Goal: Navigation & Orientation: Find specific page/section

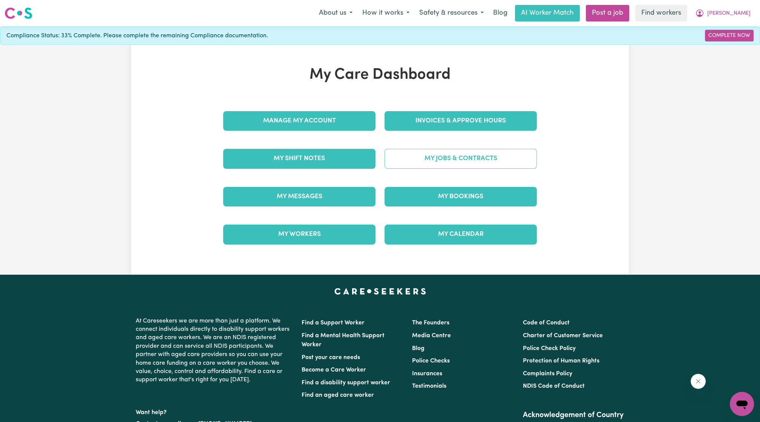
click at [484, 163] on link "My Jobs & Contracts" at bounding box center [461, 159] width 152 height 20
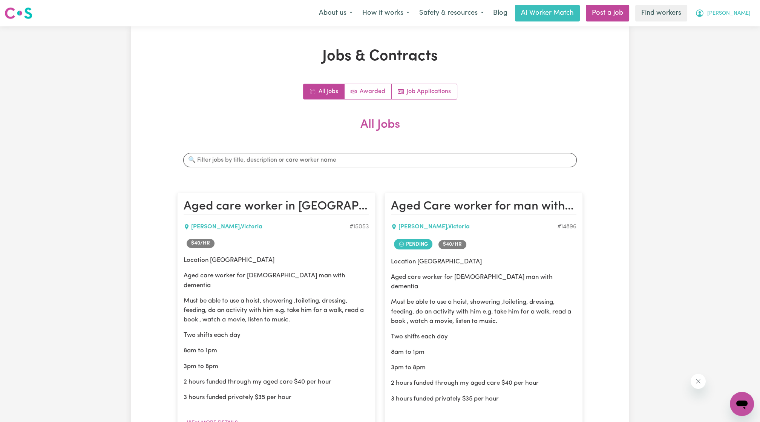
click at [704, 13] on icon "My Account" at bounding box center [699, 13] width 9 height 9
click at [720, 33] on link "My Dashboard" at bounding box center [726, 29] width 60 height 14
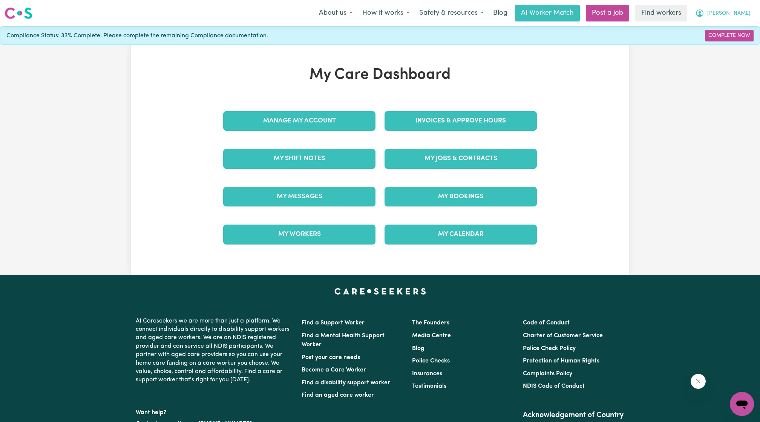
click at [745, 14] on span "[PERSON_NAME]" at bounding box center [728, 13] width 43 height 8
click at [727, 40] on link "My SC Dashboard" at bounding box center [726, 43] width 60 height 14
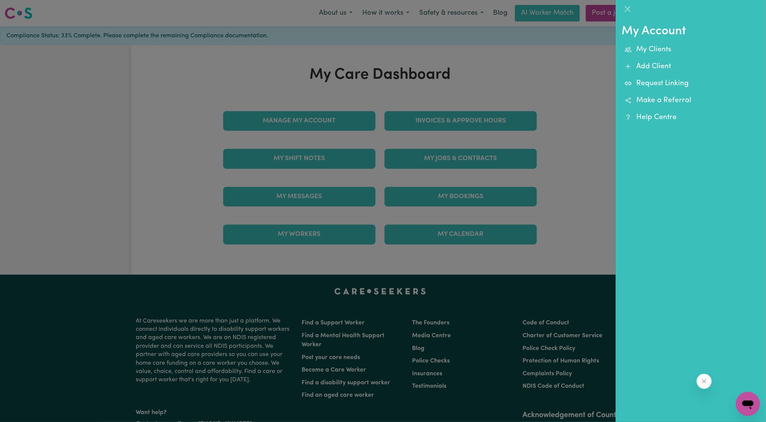
click at [594, 94] on div at bounding box center [383, 211] width 766 height 422
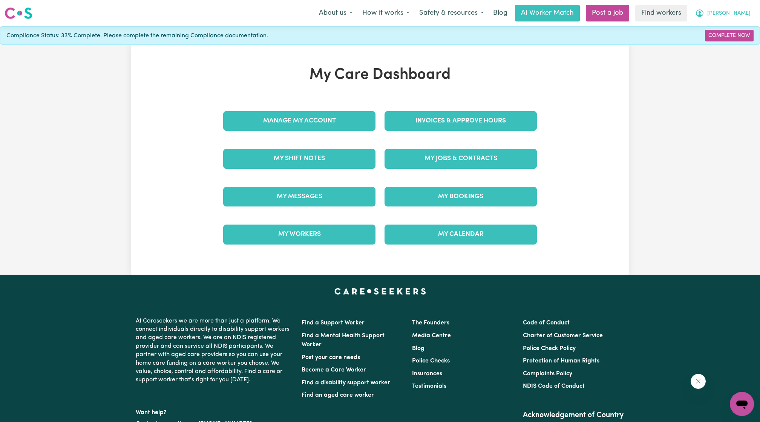
click at [733, 8] on button "[PERSON_NAME]" at bounding box center [722, 13] width 65 height 16
click at [720, 42] on link "My SC Dashboard" at bounding box center [726, 43] width 60 height 14
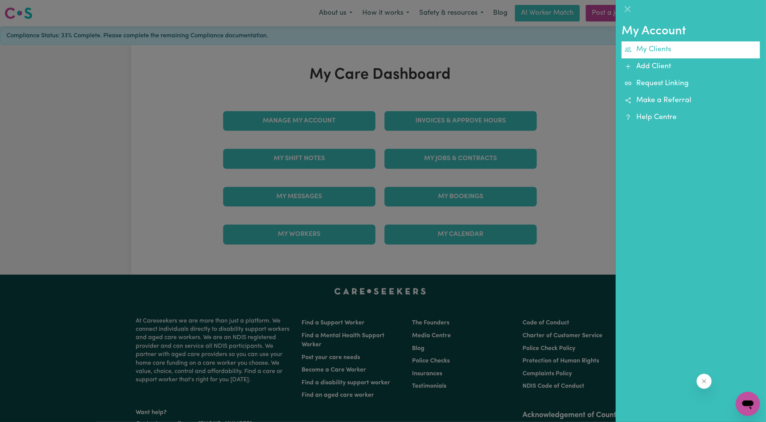
click at [674, 54] on link "My Clients" at bounding box center [691, 49] width 138 height 17
